Goal: Task Accomplishment & Management: Use online tool/utility

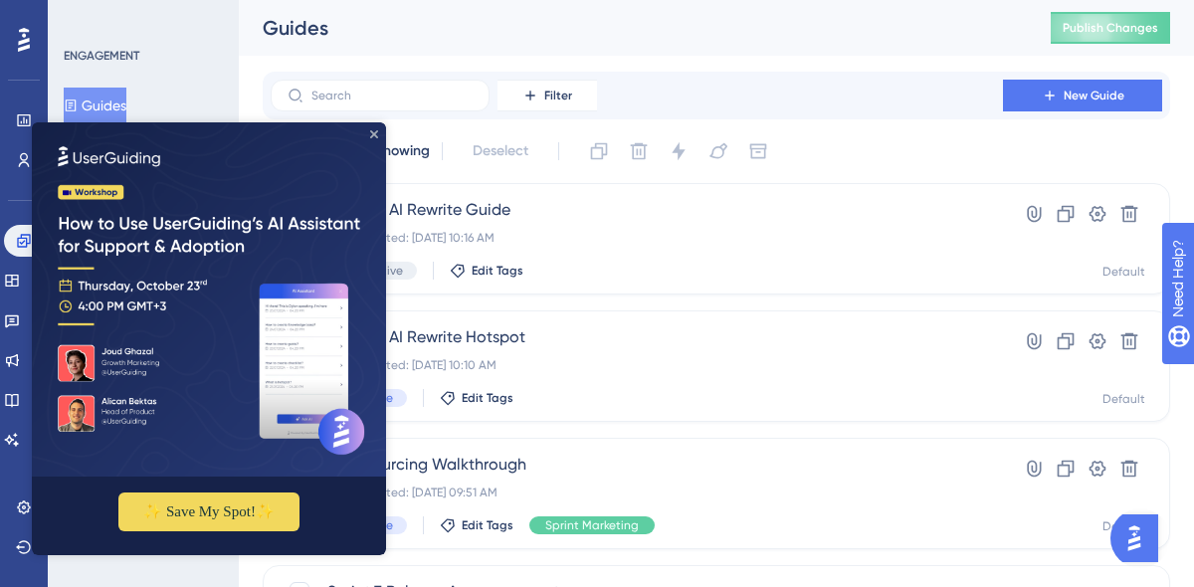
click at [376, 135] on icon "Close Preview" at bounding box center [374, 134] width 8 height 8
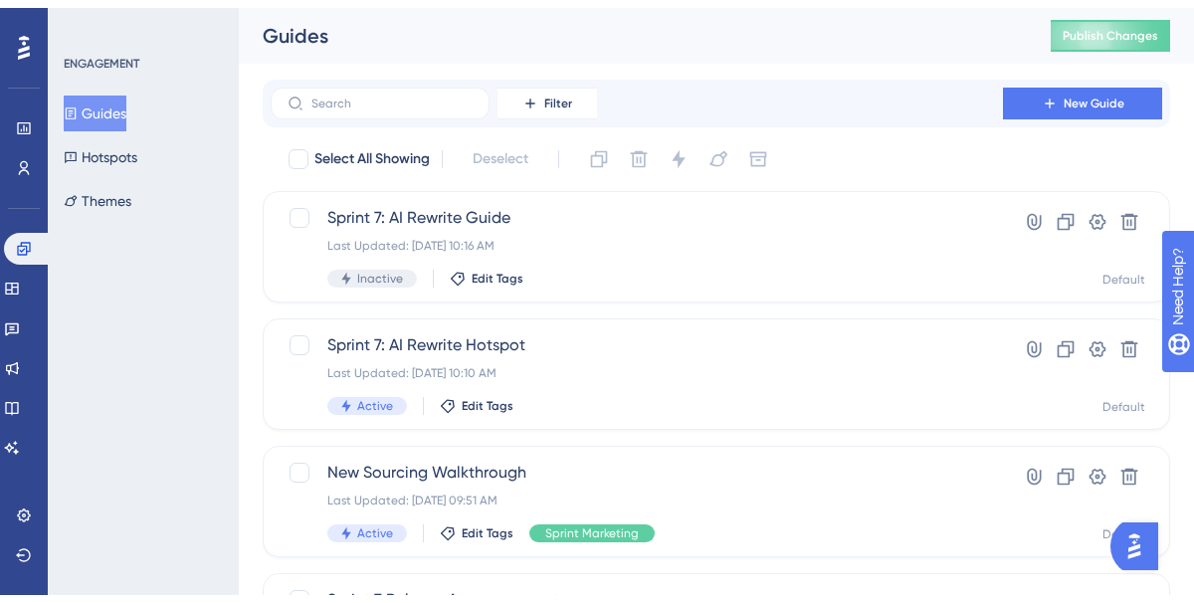
scroll to position [185, 0]
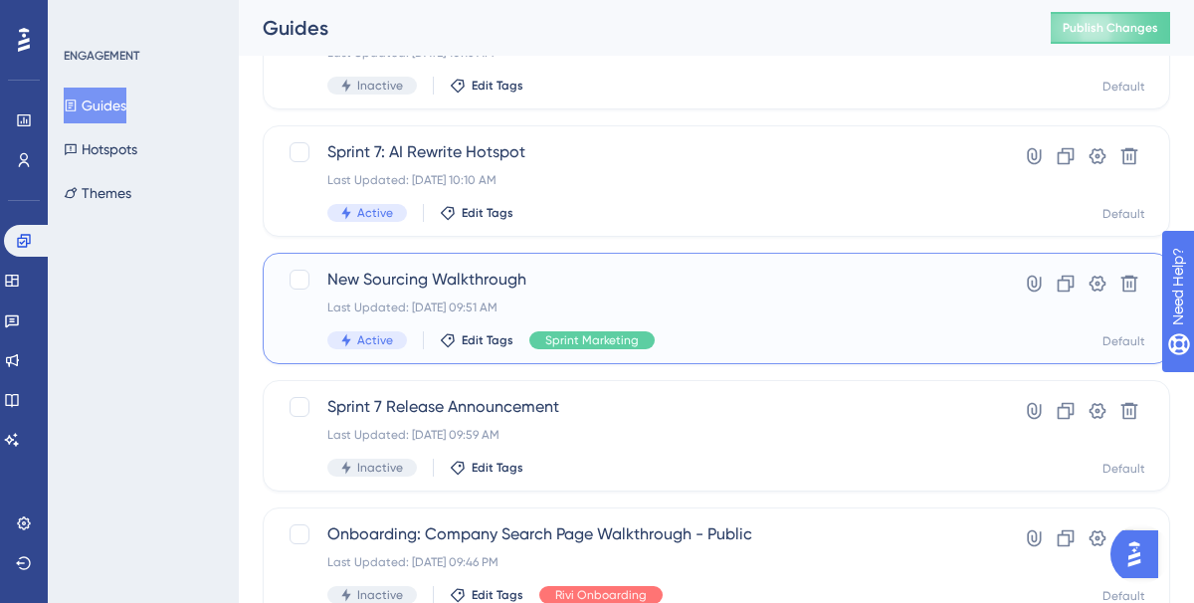
click at [471, 277] on span "New Sourcing Walkthrough" at bounding box center [636, 280] width 619 height 24
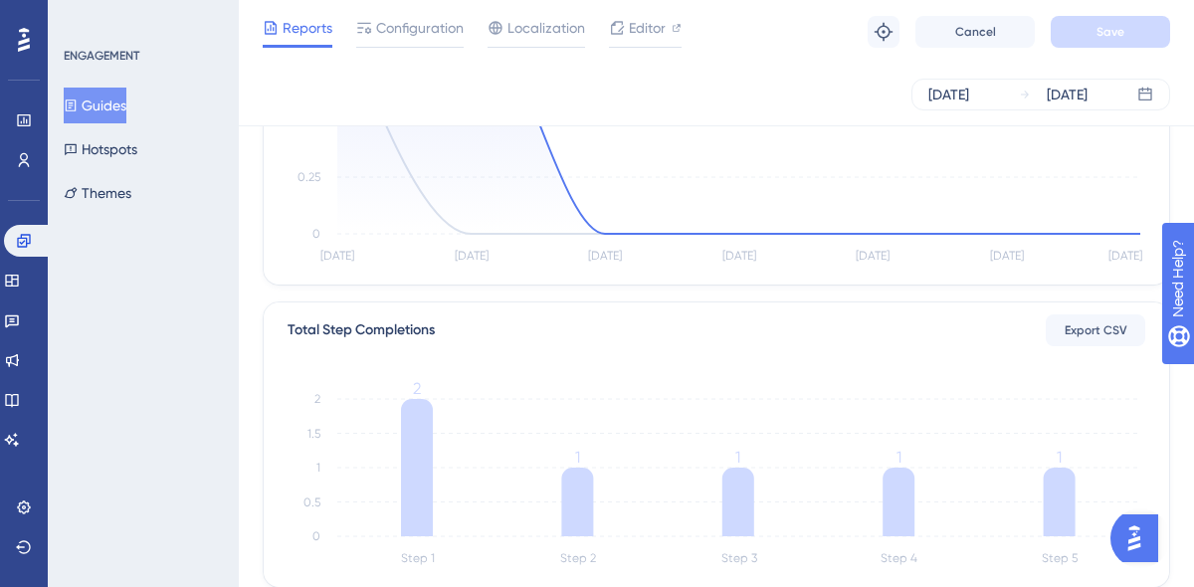
scroll to position [616, 0]
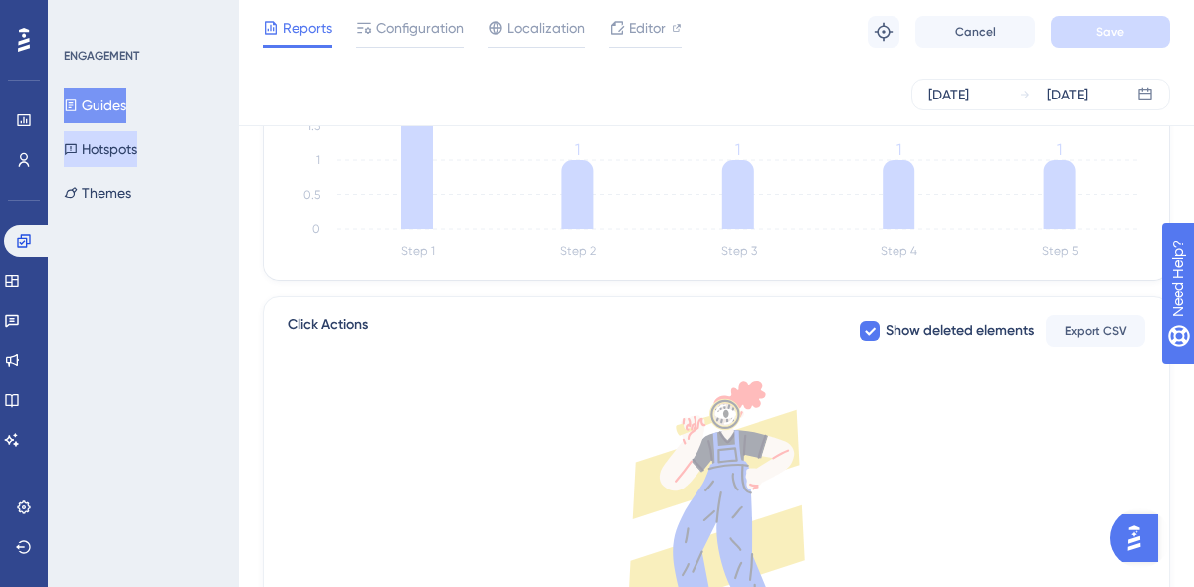
click at [125, 138] on button "Hotspots" at bounding box center [101, 149] width 74 height 36
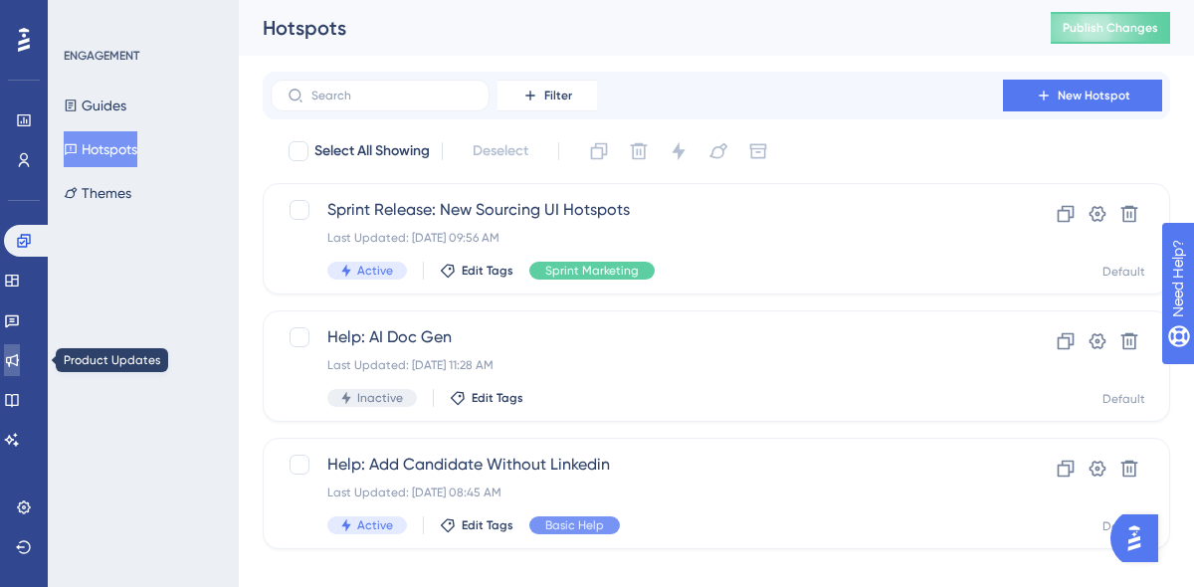
click at [20, 355] on icon at bounding box center [12, 360] width 16 height 16
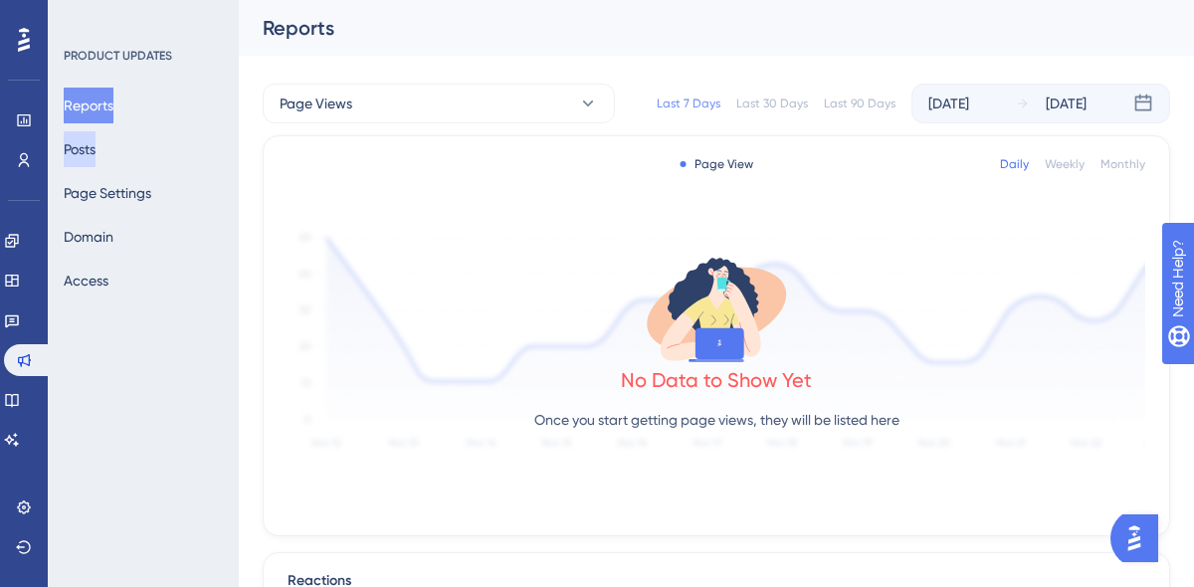
click at [89, 151] on button "Posts" at bounding box center [80, 149] width 32 height 36
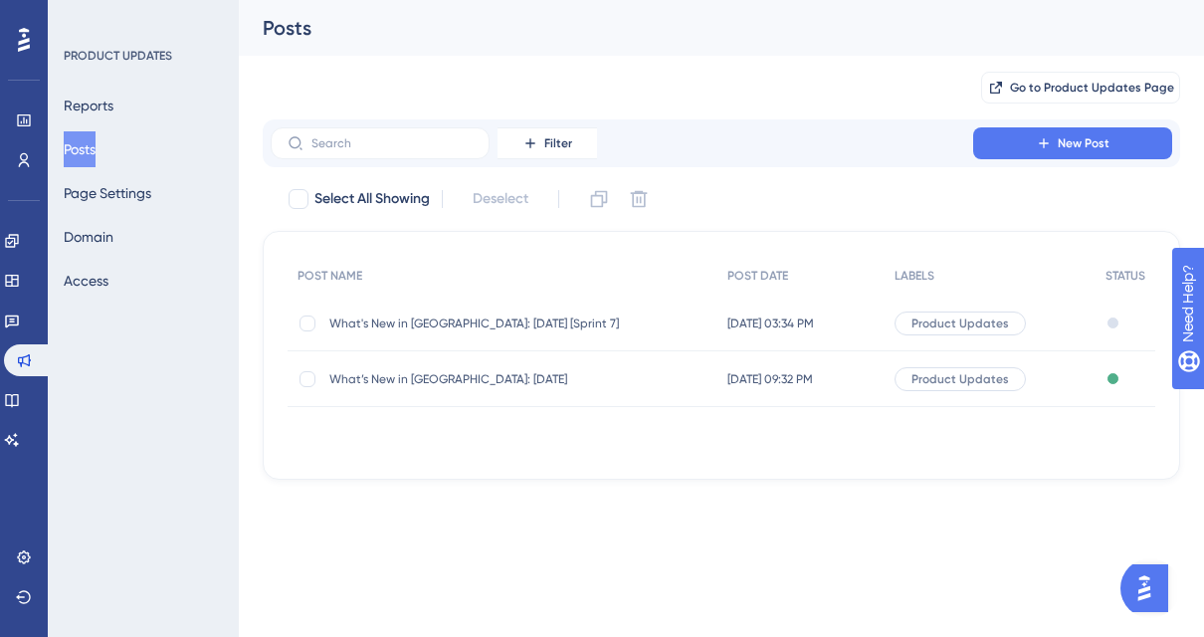
click at [538, 318] on span "What's New in [GEOGRAPHIC_DATA]: [DATE] [Sprint 7]" at bounding box center [488, 323] width 318 height 16
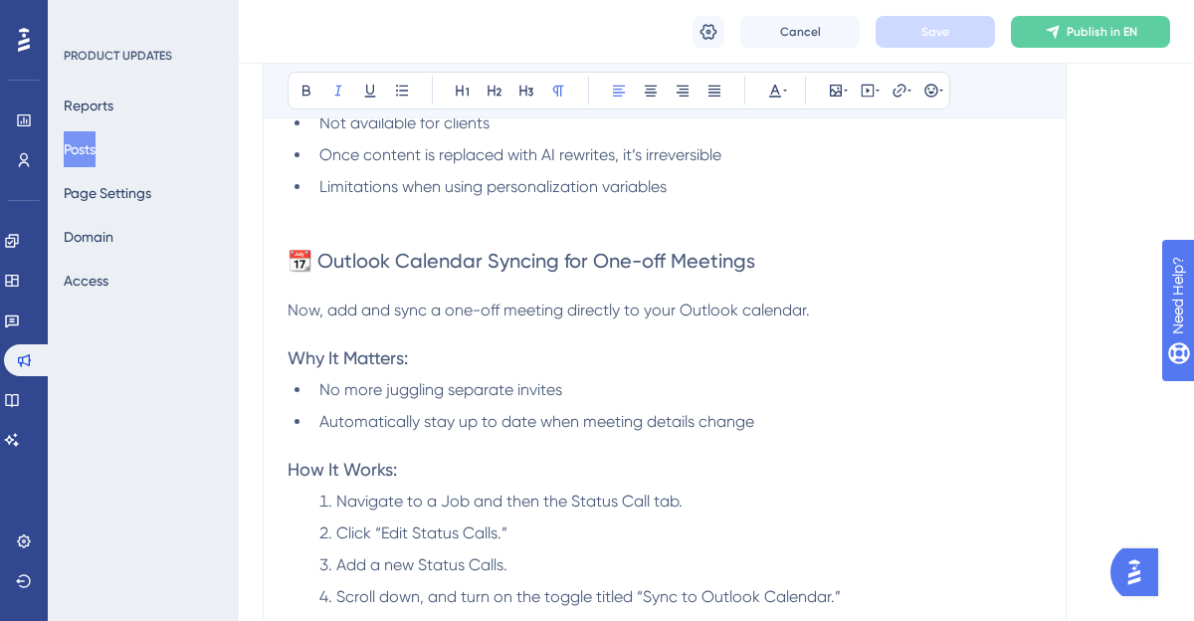
scroll to position [3846, 0]
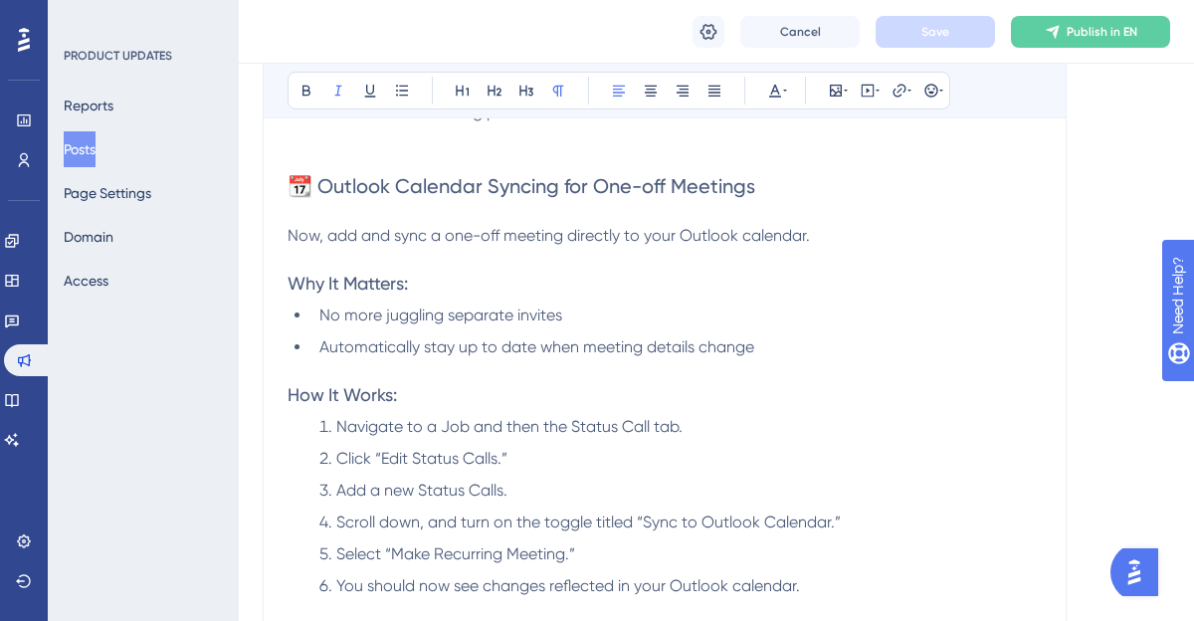
drag, startPoint x: 285, startPoint y: 183, endPoint x: 581, endPoint y: 391, distance: 361.2
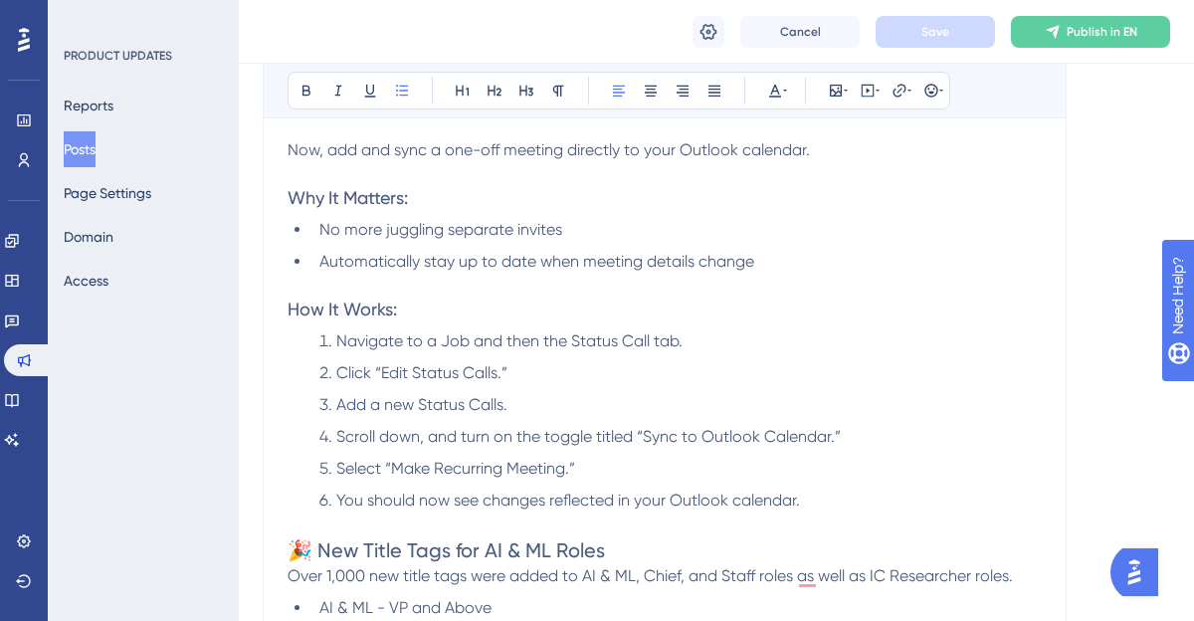
drag, startPoint x: 809, startPoint y: 495, endPoint x: 291, endPoint y: 58, distance: 677.5
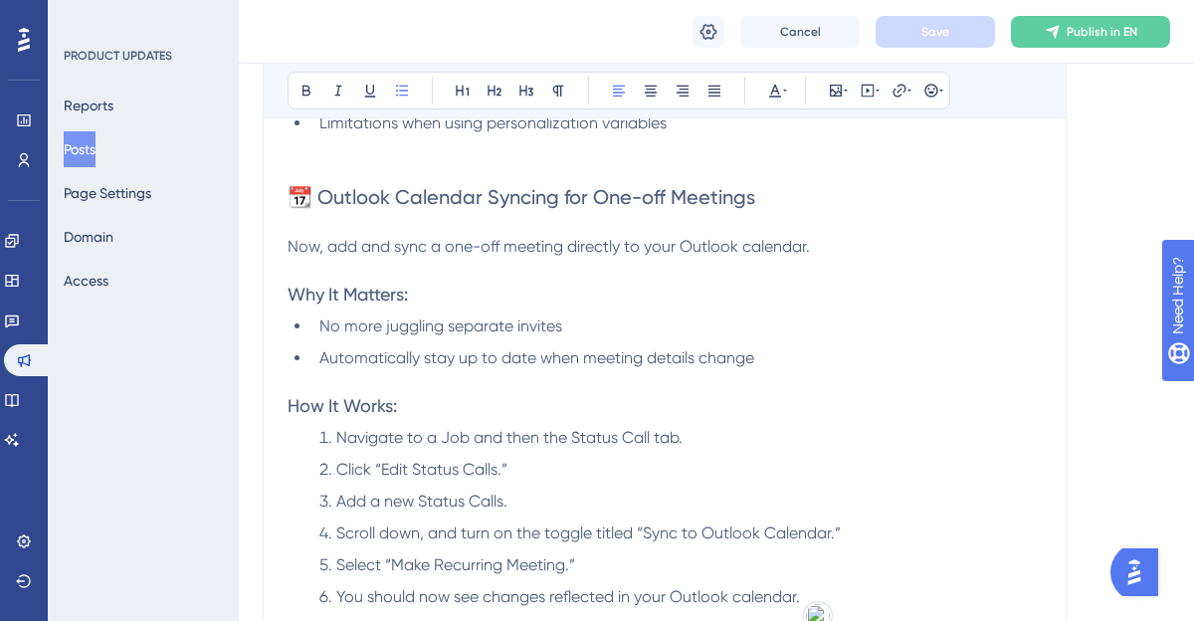
copy div "📆 Outlook Calendar Syncing for One-off Meetings Now, add and sync a one-off mee…"
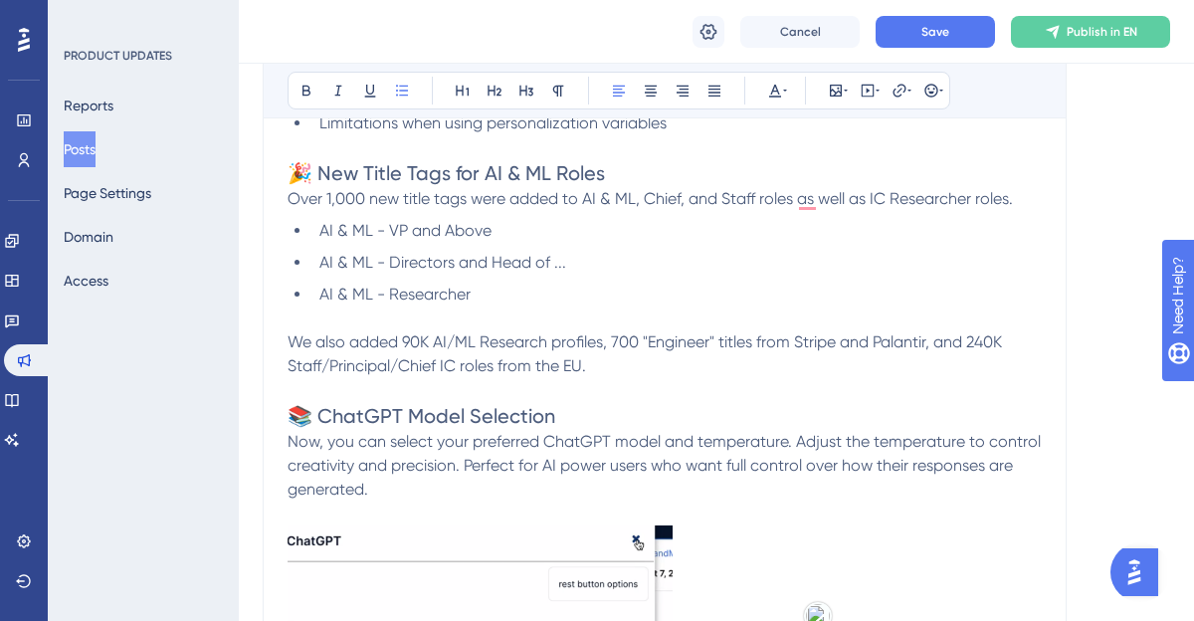
click at [931, 9] on div "Cancel Save Publish in EN" at bounding box center [716, 32] width 955 height 64
click at [937, 27] on span "Save" at bounding box center [935, 32] width 28 height 16
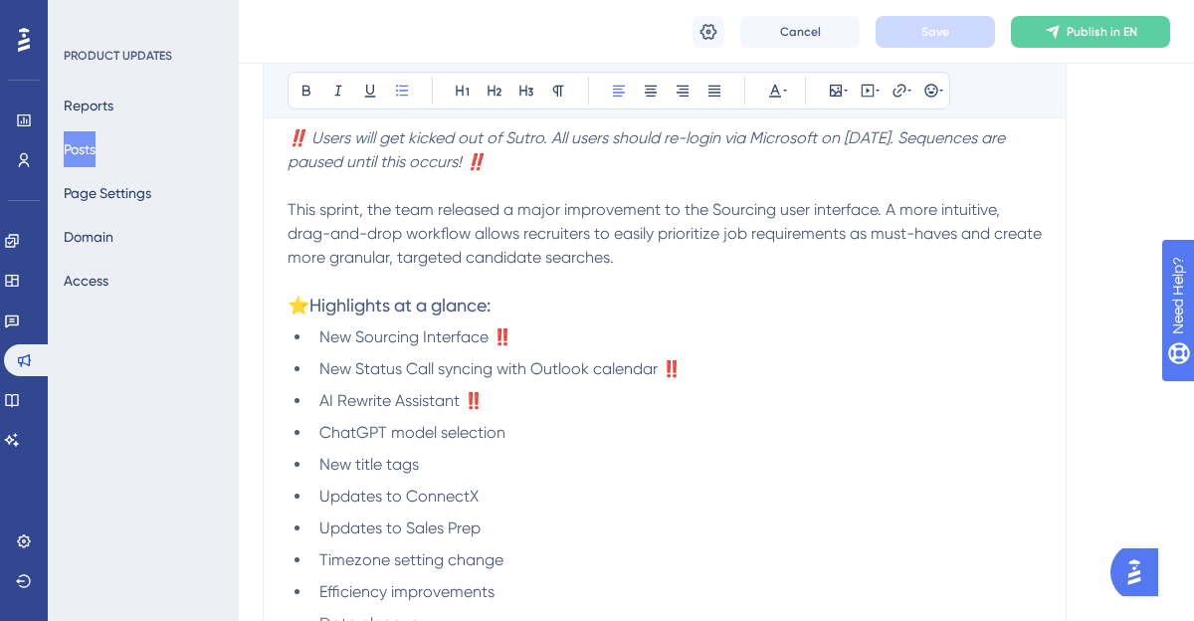
scroll to position [678, 0]
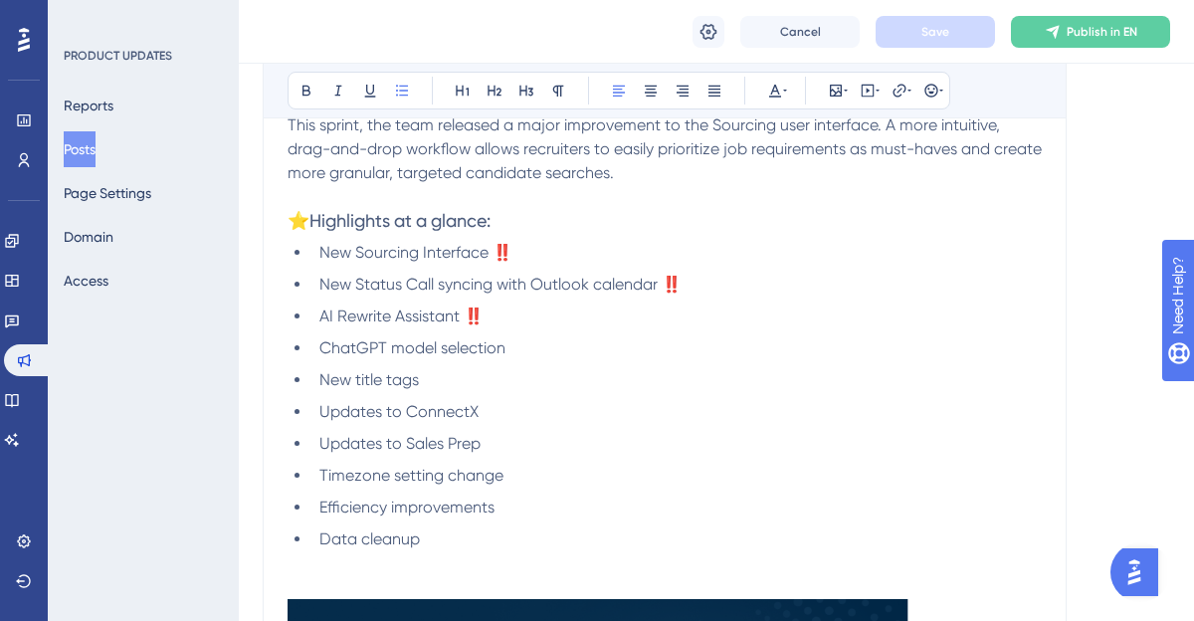
click at [406, 340] on span "ChatGPT model selection" at bounding box center [412, 347] width 186 height 19
click at [385, 290] on span "New Status Call syncing with Outlook calendar ‼️" at bounding box center [500, 284] width 362 height 19
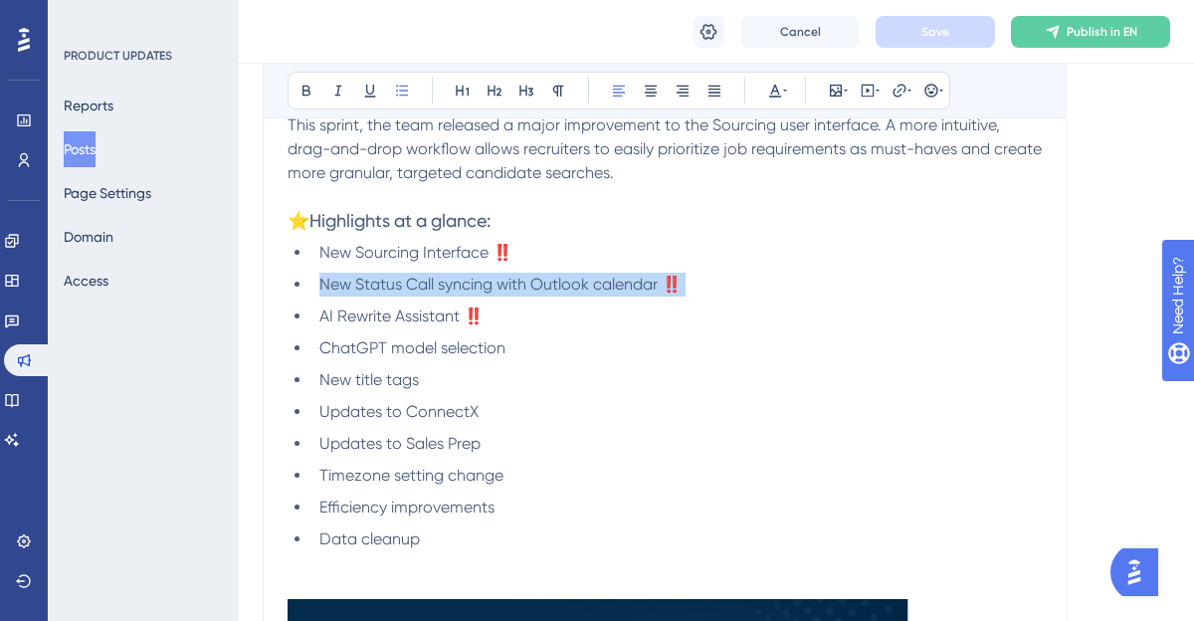
click at [385, 290] on span "New Status Call syncing with Outlook calendar ‼️" at bounding box center [500, 284] width 362 height 19
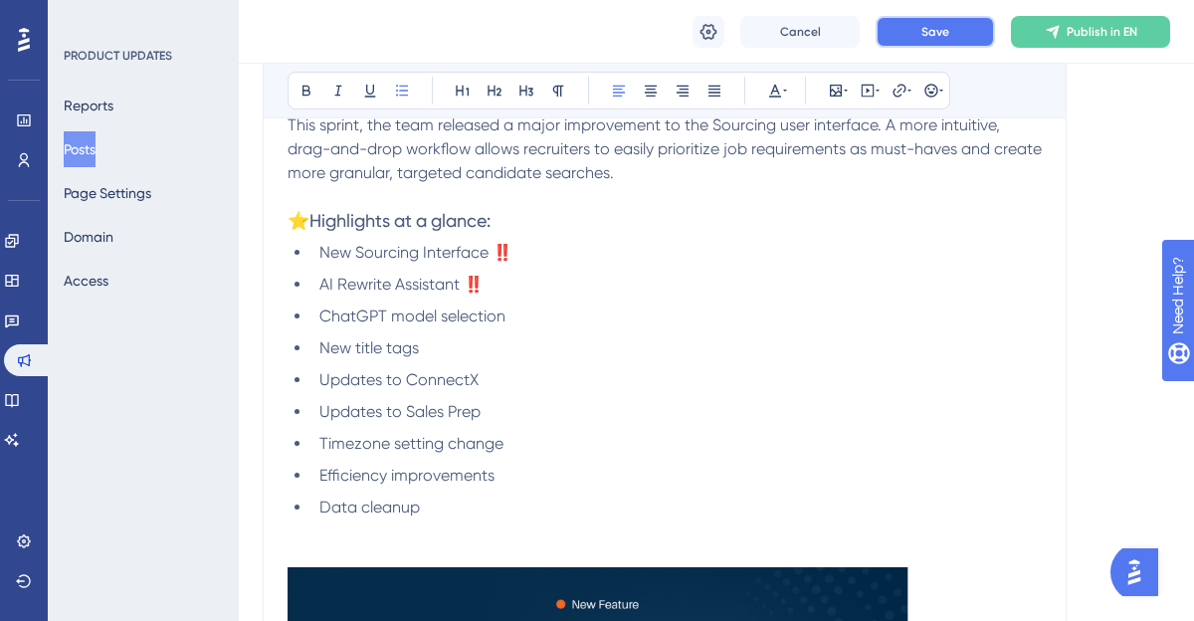
click at [950, 29] on button "Save" at bounding box center [934, 32] width 119 height 32
